Goal: Check status: Check status

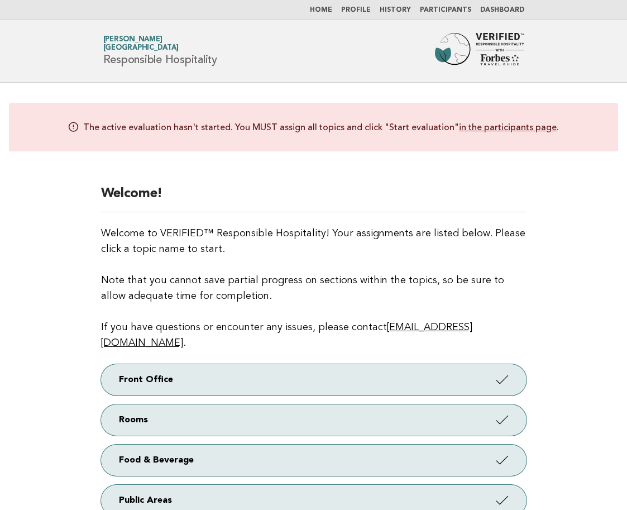
click at [509, 8] on link "Dashboard" at bounding box center [502, 10] width 44 height 7
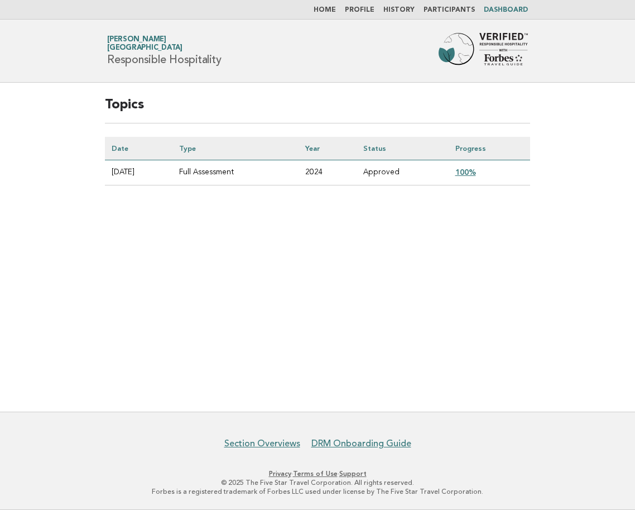
click at [471, 170] on link "100%" at bounding box center [466, 172] width 21 height 9
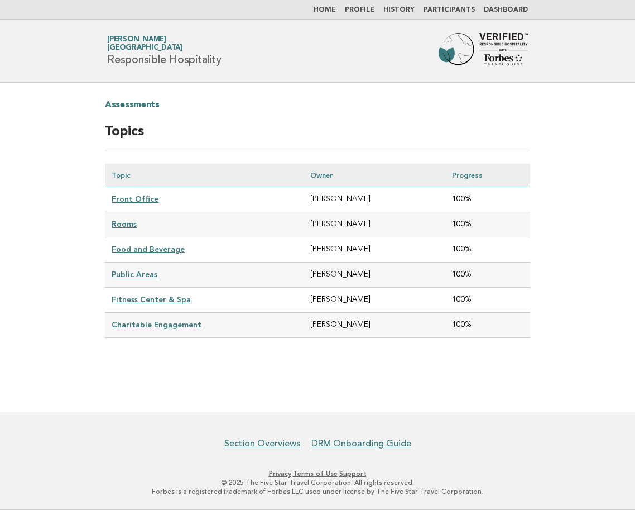
click at [336, 8] on link "Home" at bounding box center [325, 10] width 22 height 7
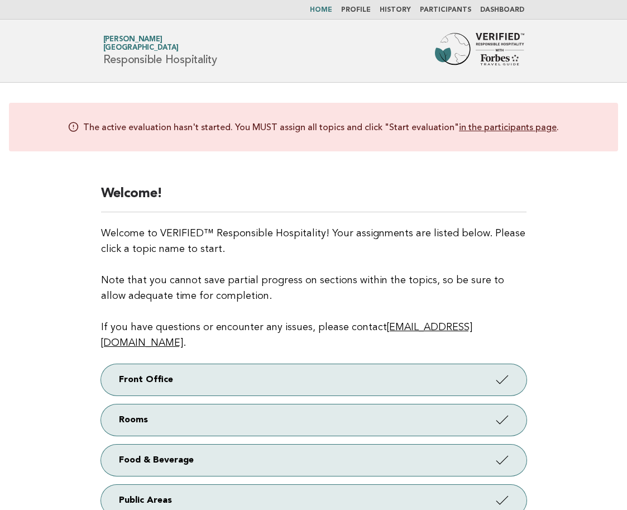
click at [371, 8] on link "Profile" at bounding box center [356, 10] width 30 height 7
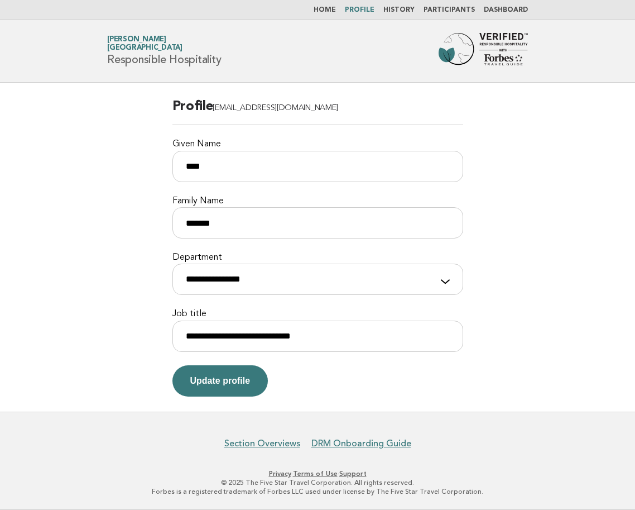
click at [400, 11] on link "History" at bounding box center [399, 10] width 31 height 7
